Goal: Information Seeking & Learning: Learn about a topic

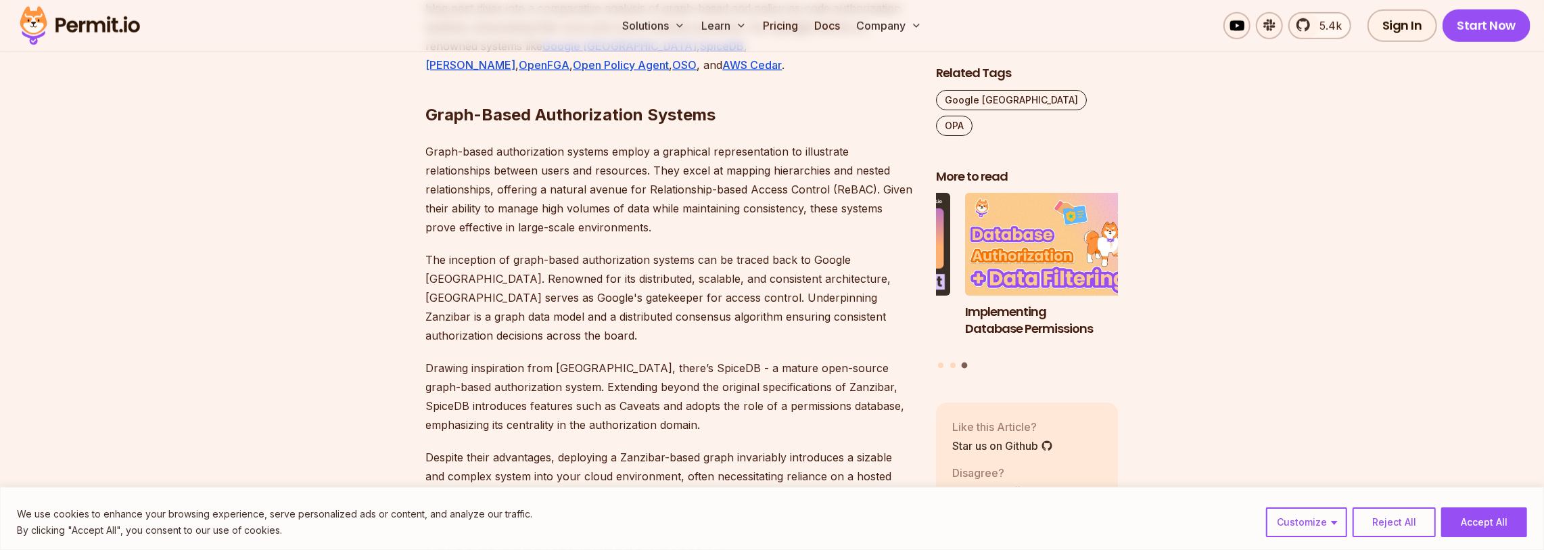
scroll to position [1014, 0]
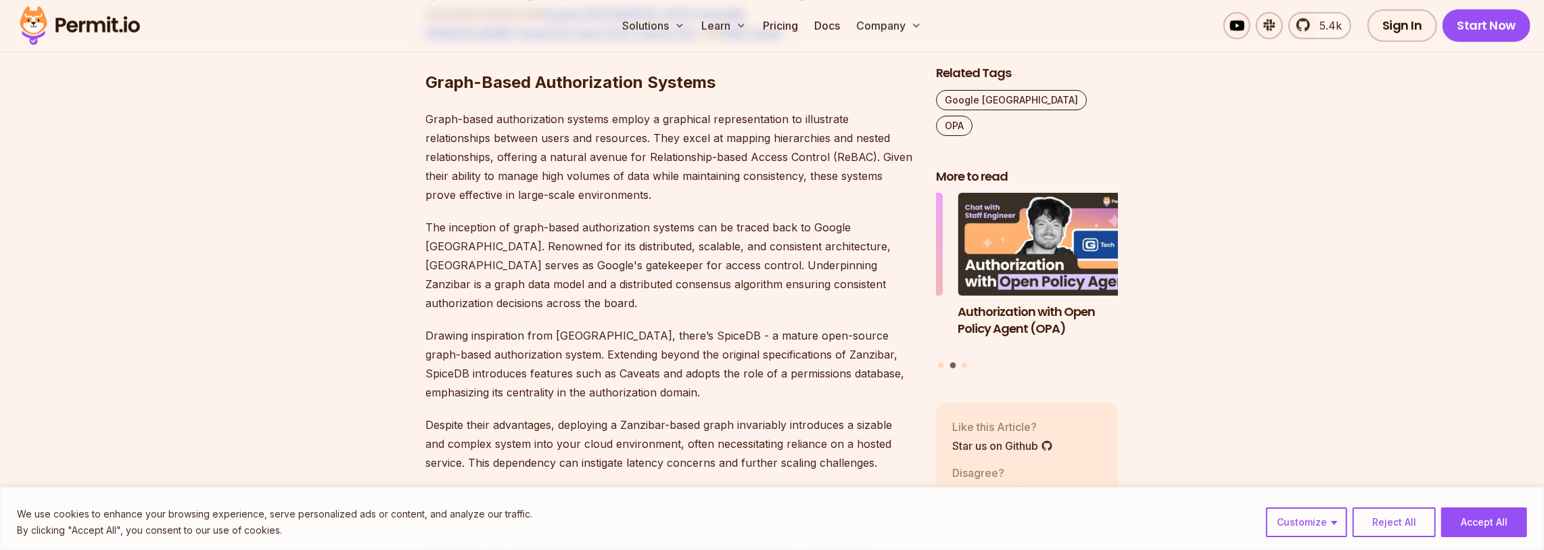
click at [658, 326] on p "Drawing inspiration from Zanzibar, there’s SpiceDB - a mature open-source graph…" at bounding box center [670, 364] width 488 height 76
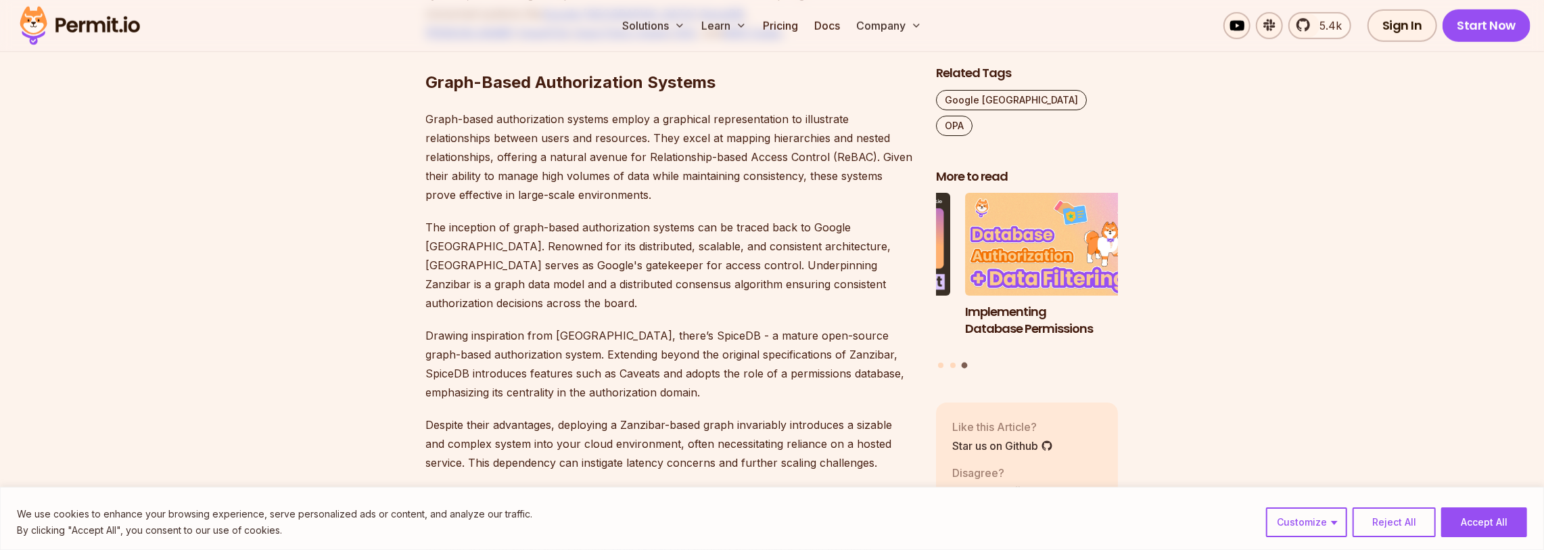
click at [736, 342] on p "Drawing inspiration from Zanzibar, there’s SpiceDB - a mature open-source graph…" at bounding box center [670, 364] width 488 height 76
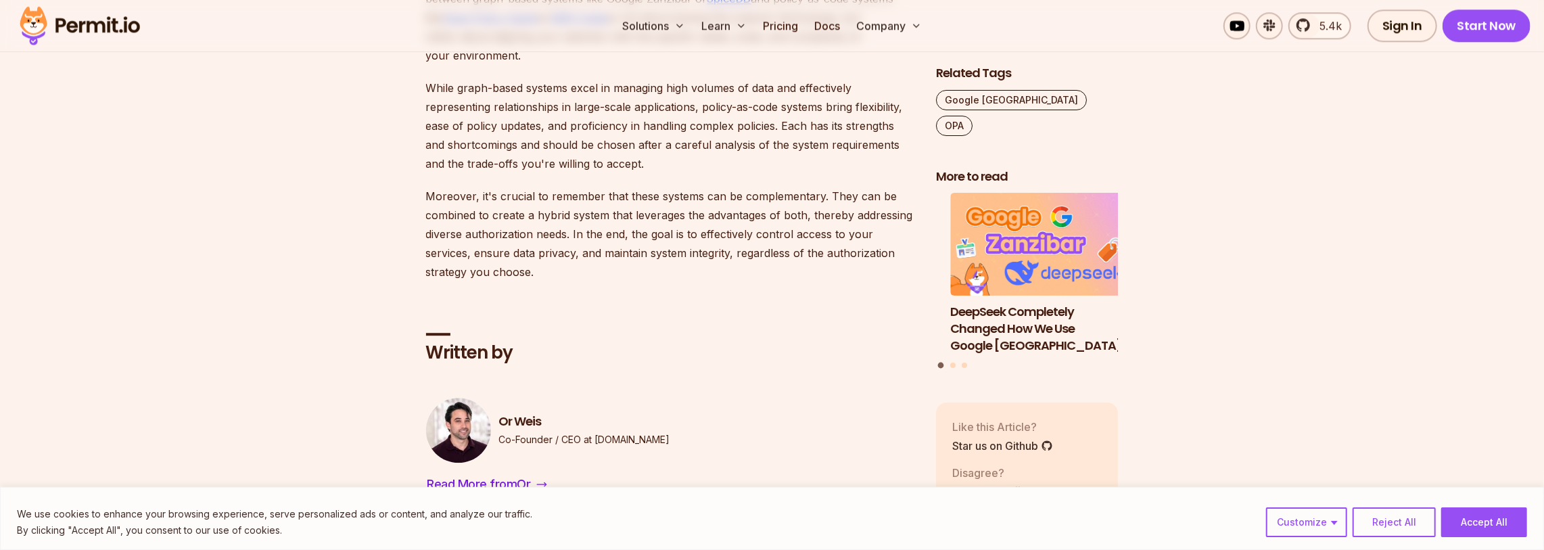
scroll to position [3353, 0]
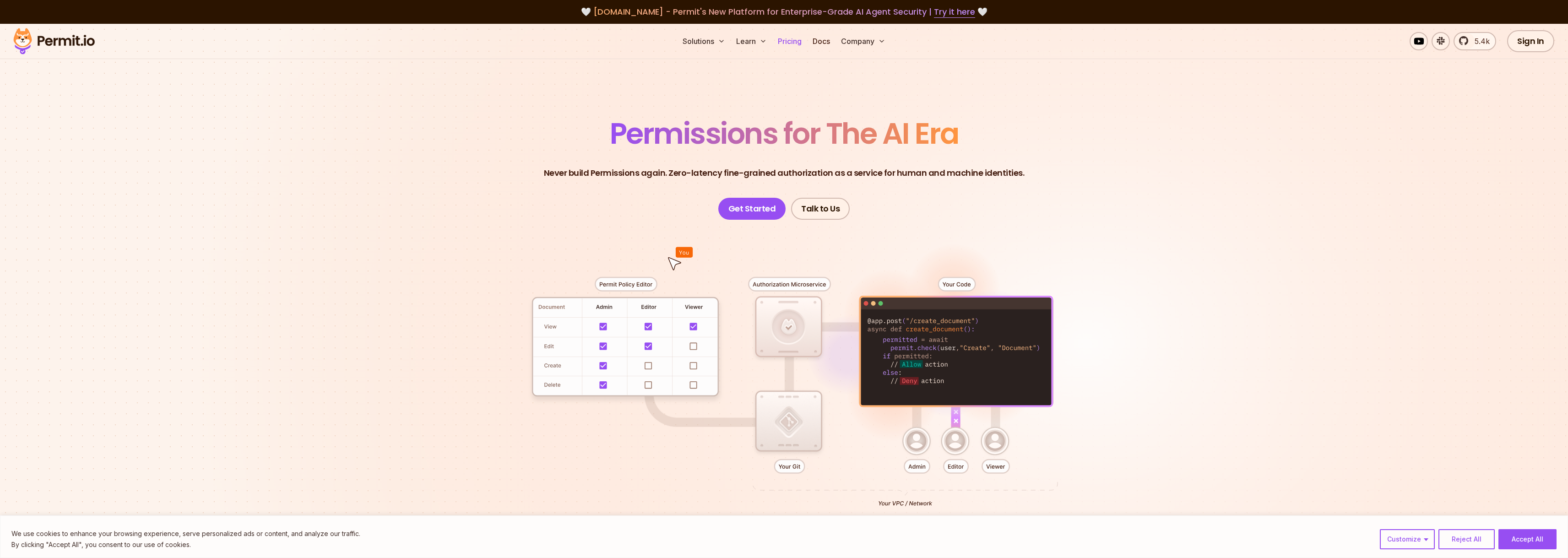
click at [787, 39] on link "Pricing" at bounding box center [790, 41] width 31 height 18
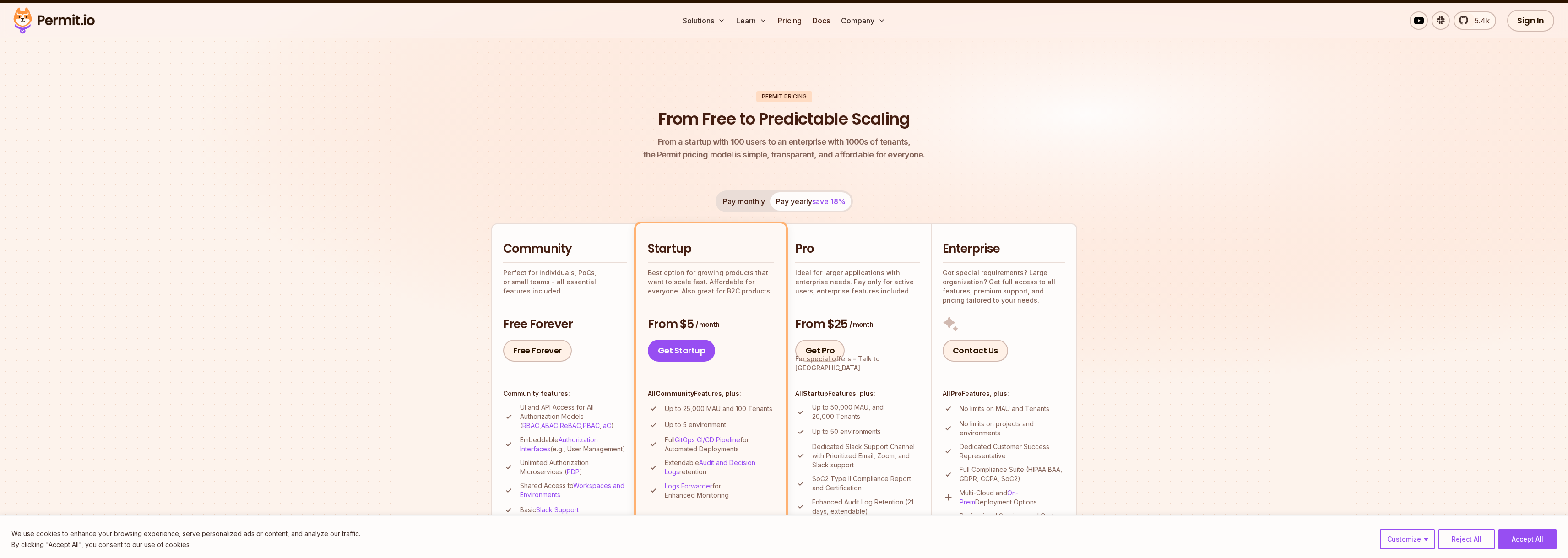
scroll to position [81, 0]
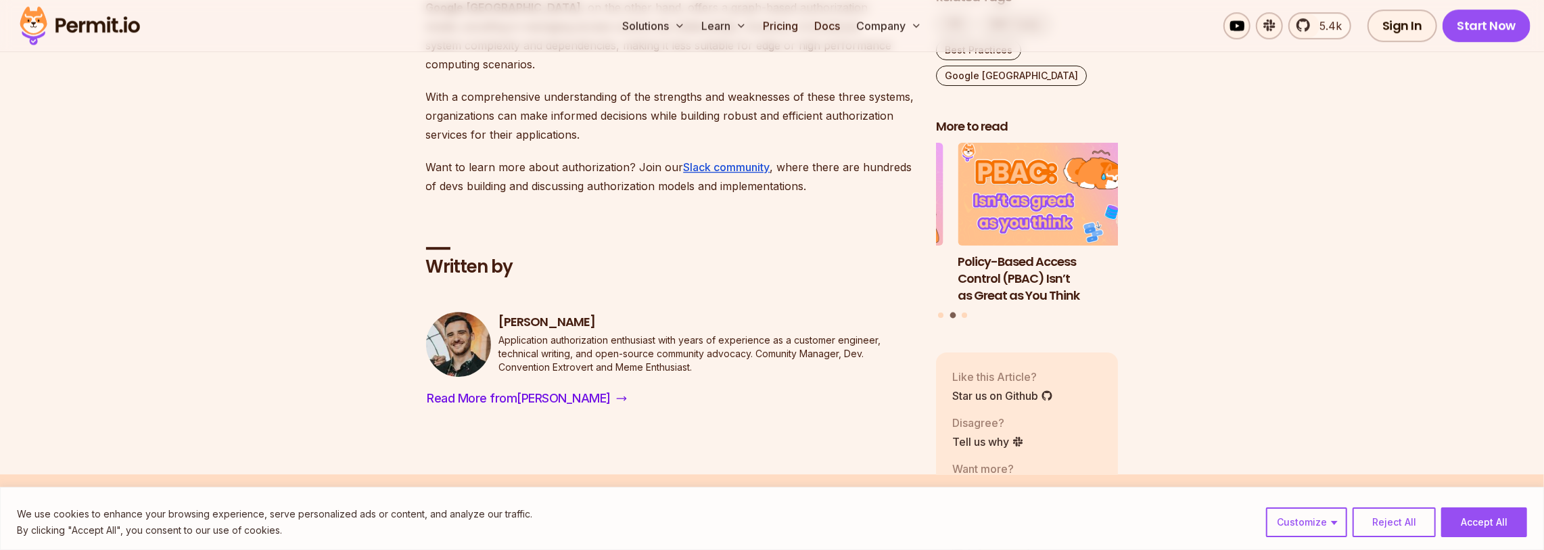
scroll to position [3624, 0]
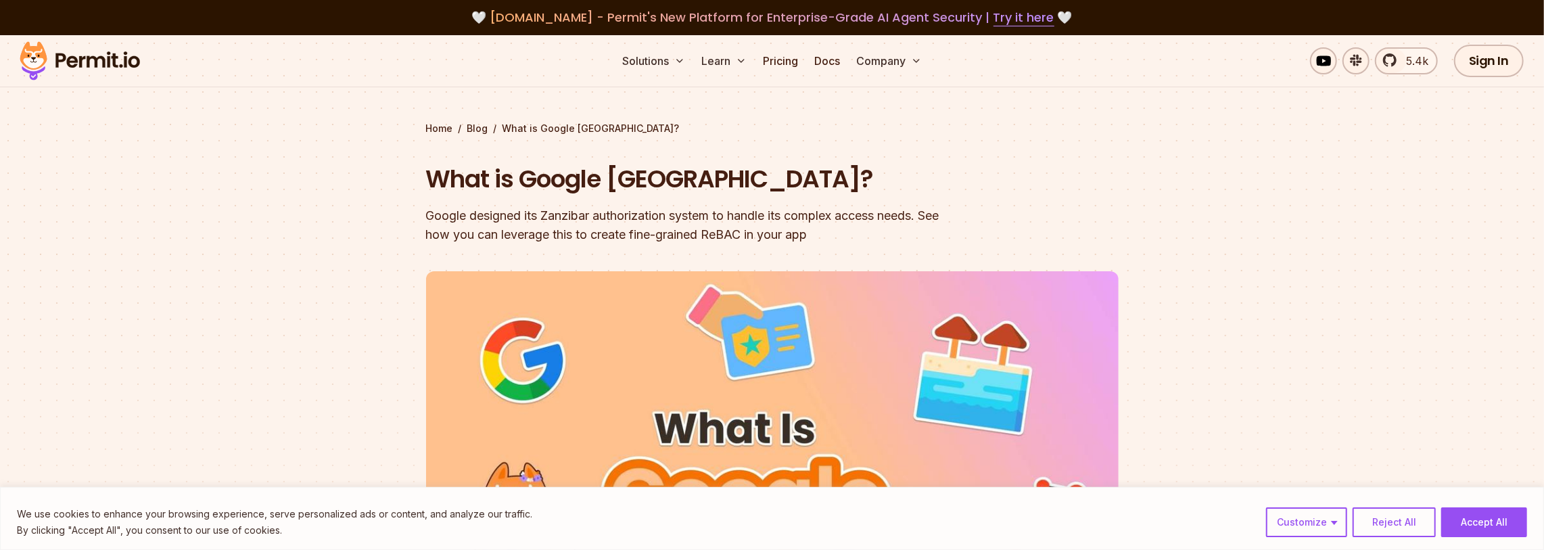
click at [1489, 532] on button "Accept All" at bounding box center [1484, 522] width 86 height 30
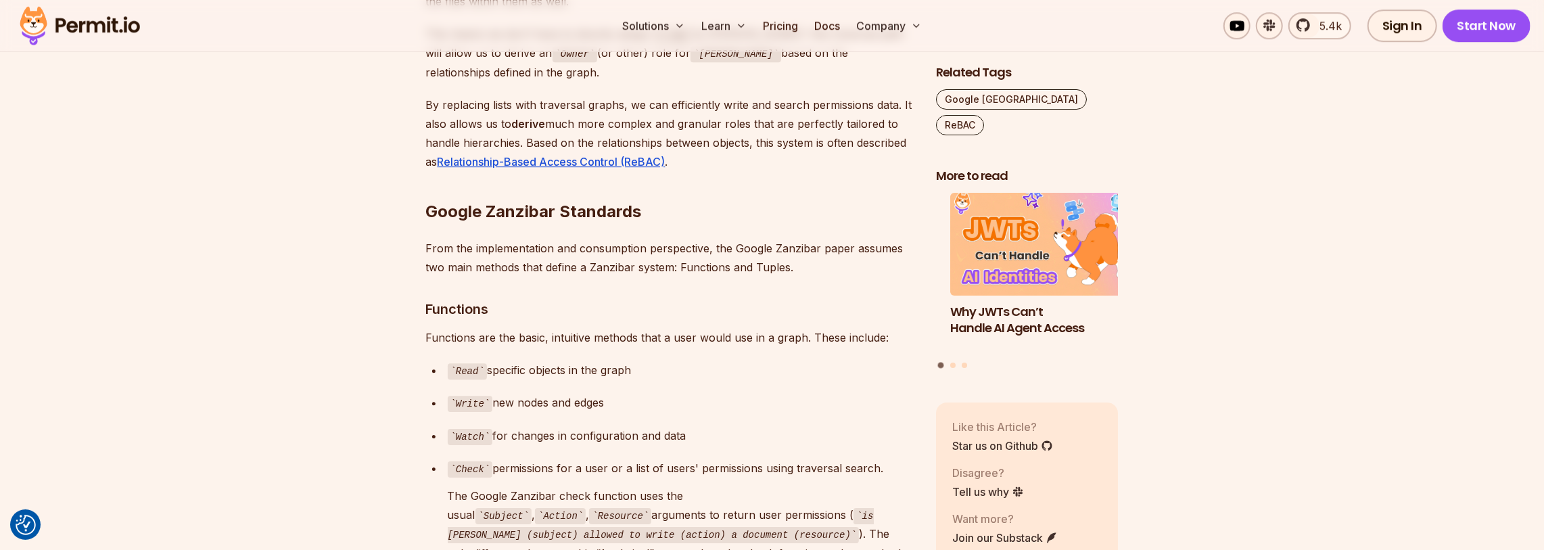
scroll to position [3667, 0]
